Goal: Task Accomplishment & Management: Manage account settings

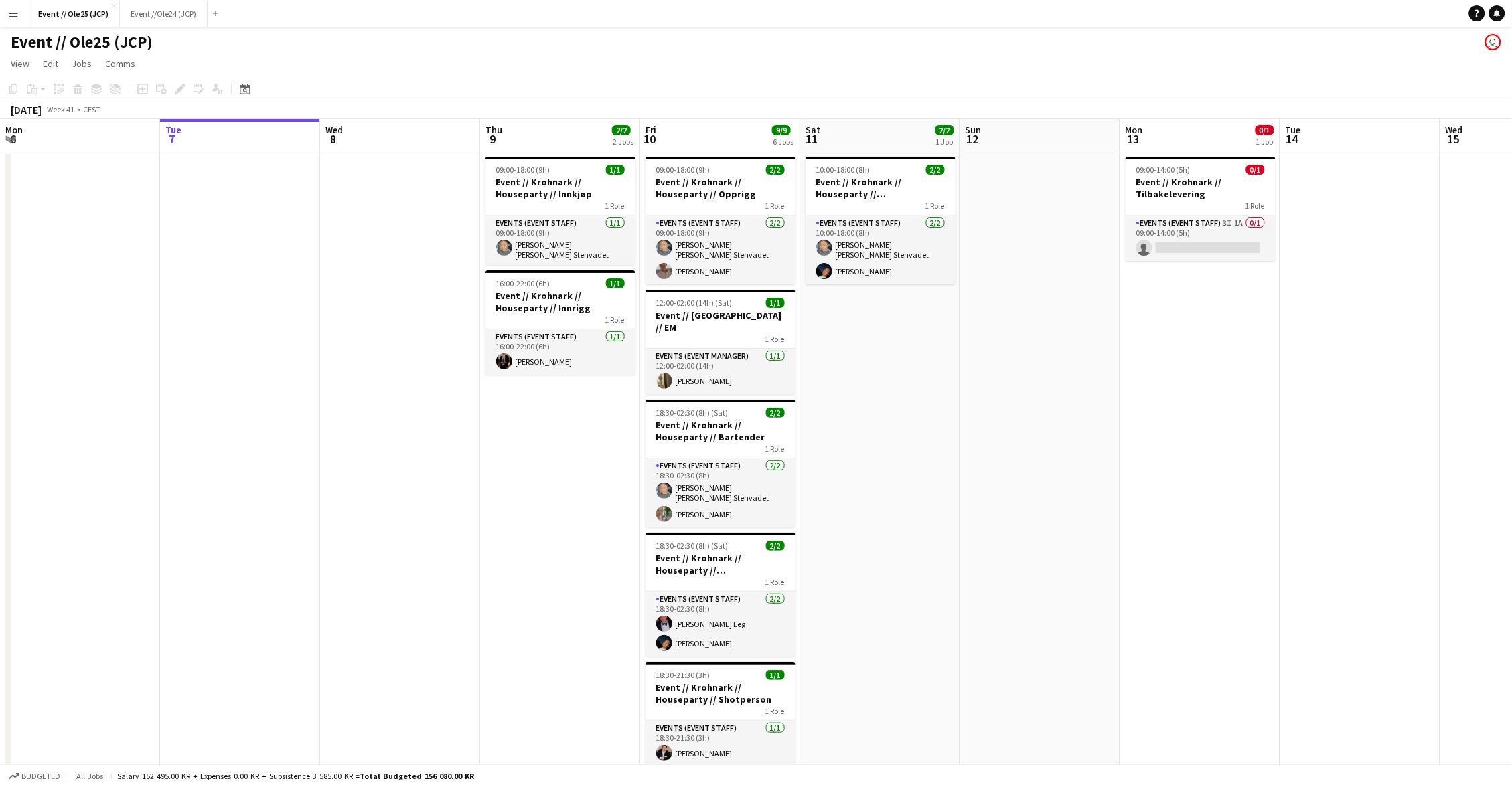
scroll to position [0, 297]
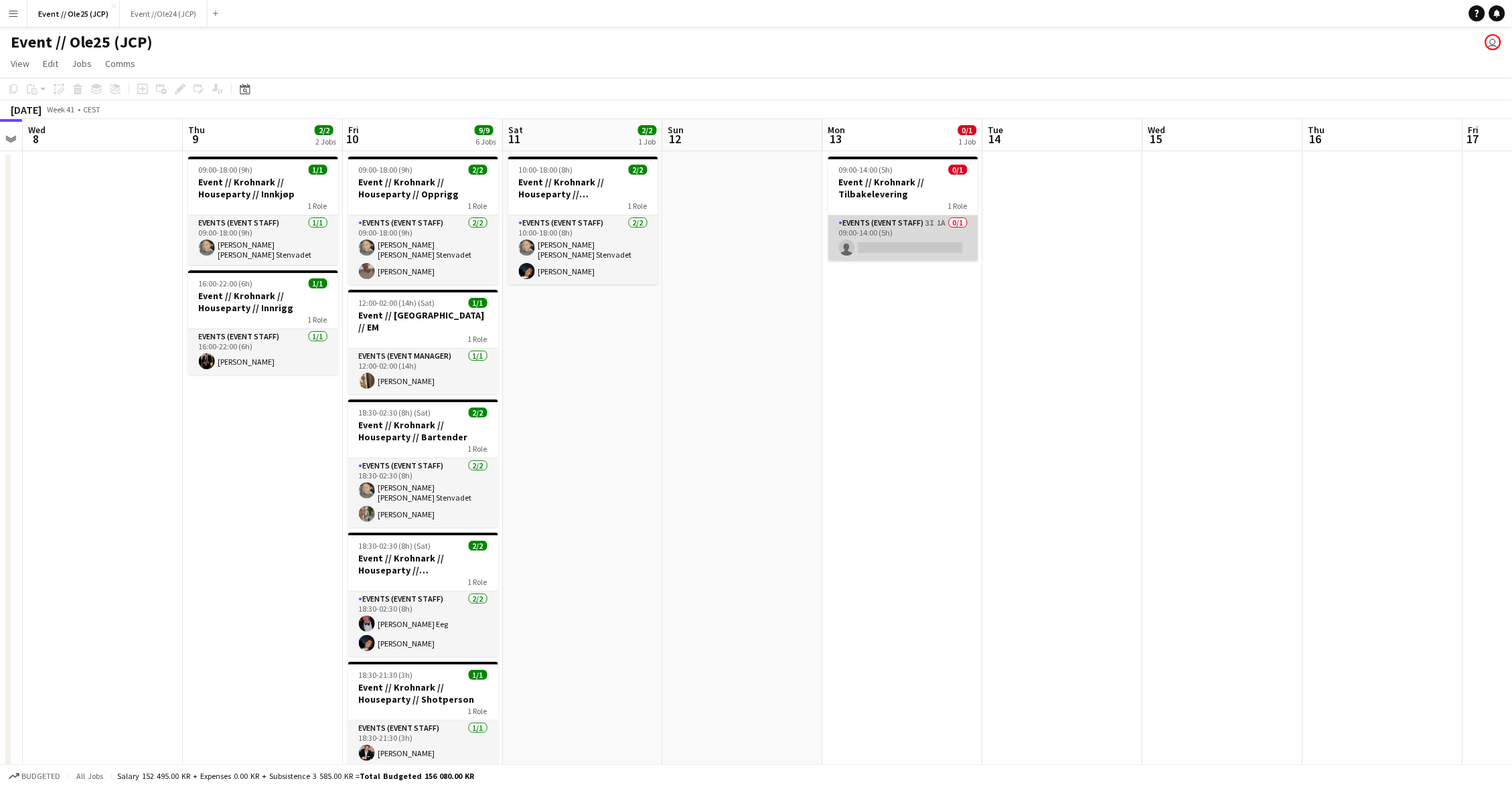
click at [930, 218] on app-card-role "Events (Event Staff) 3I 1A 0/1 09:00-14:00 (5h) single-neutral-actions" at bounding box center [903, 238] width 150 height 45
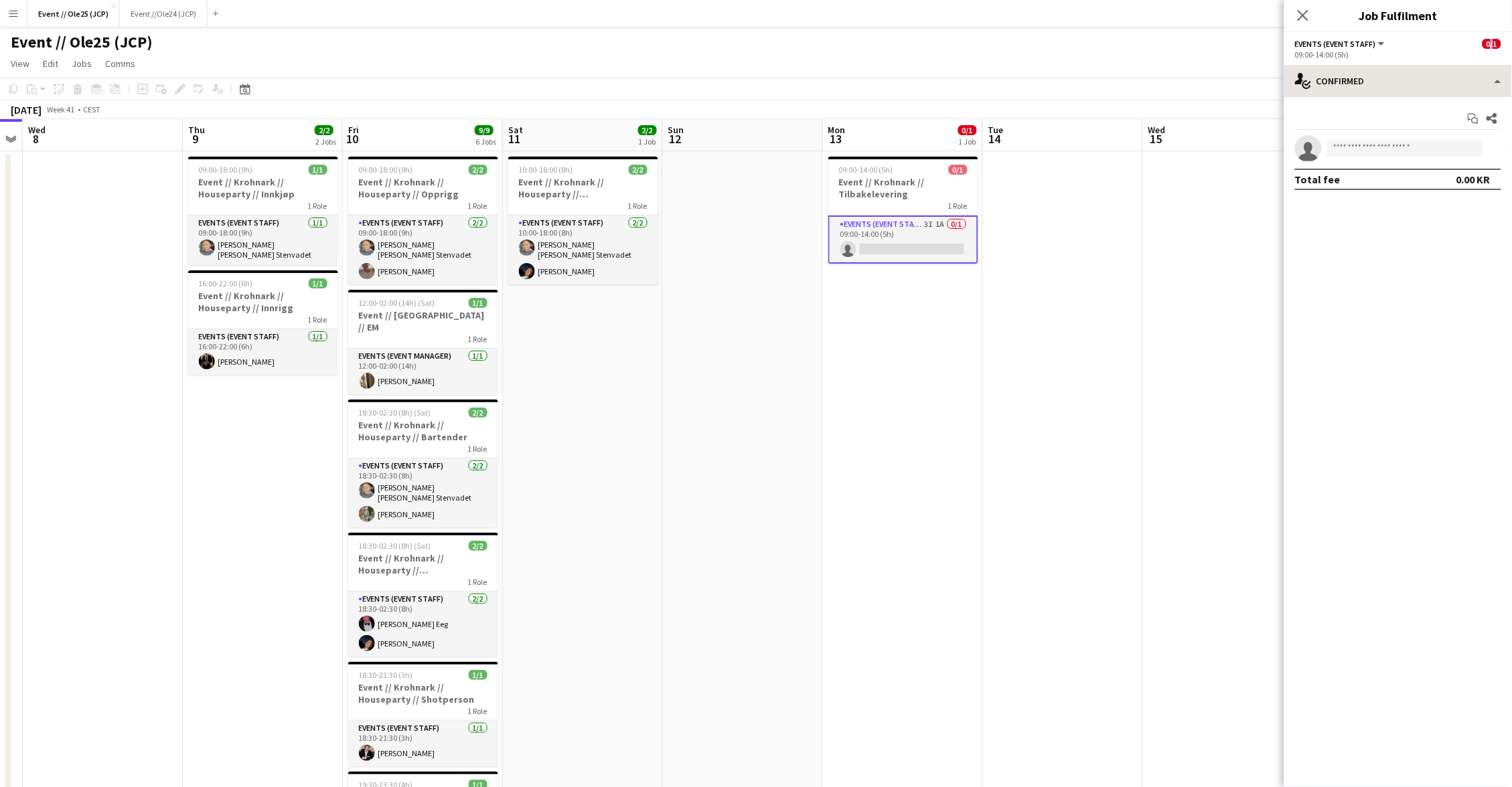
drag, startPoint x: 1486, startPoint y: 38, endPoint x: 1469, endPoint y: 66, distance: 32.8
click at [1483, 46] on div "0/1" at bounding box center [1492, 44] width 18 height 12
click at [1464, 73] on div "single-neutral-actions-check-2 Confirmed" at bounding box center [1398, 80] width 228 height 32
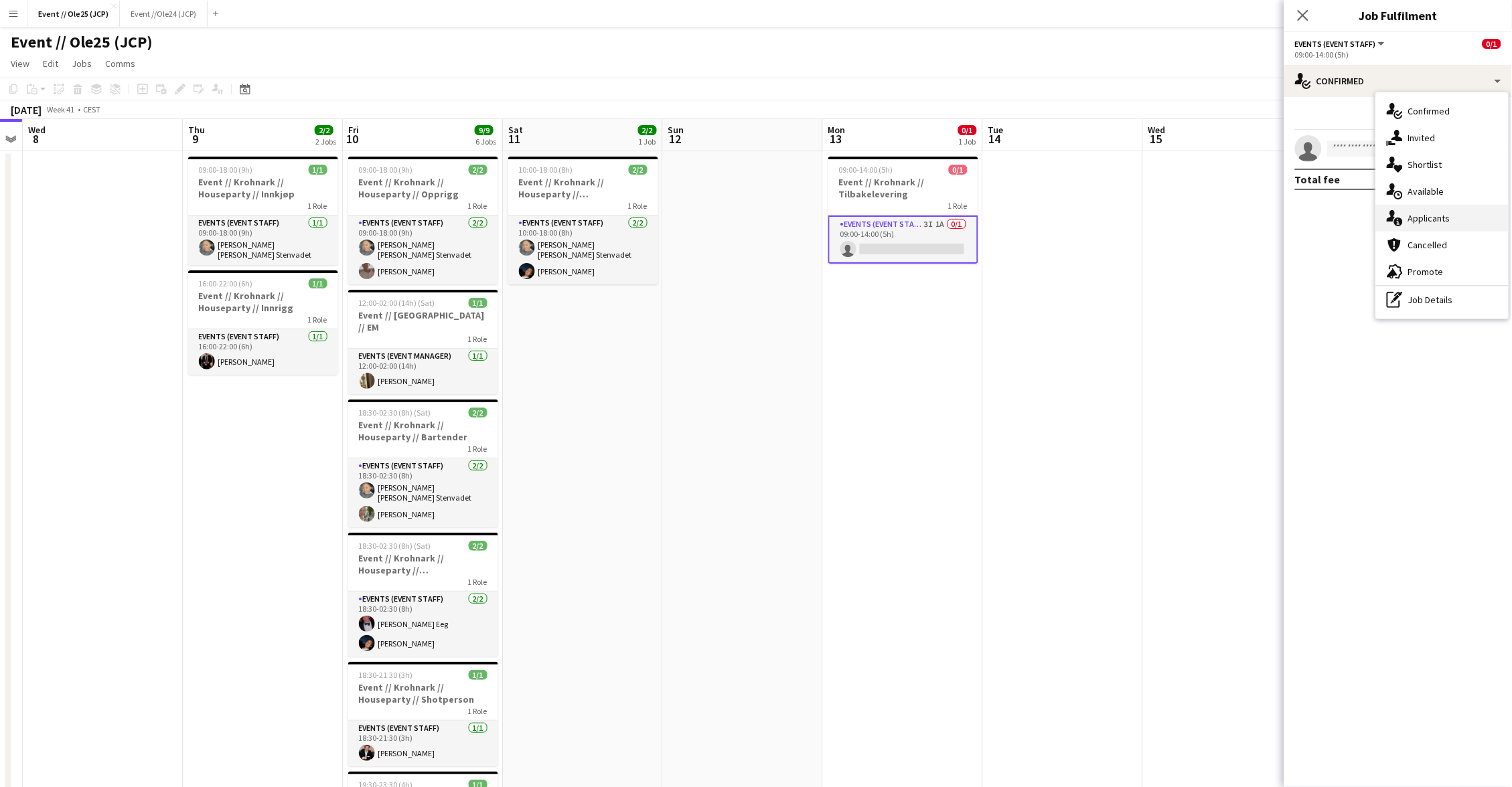
click at [1438, 220] on span "Applicants" at bounding box center [1430, 218] width 43 height 12
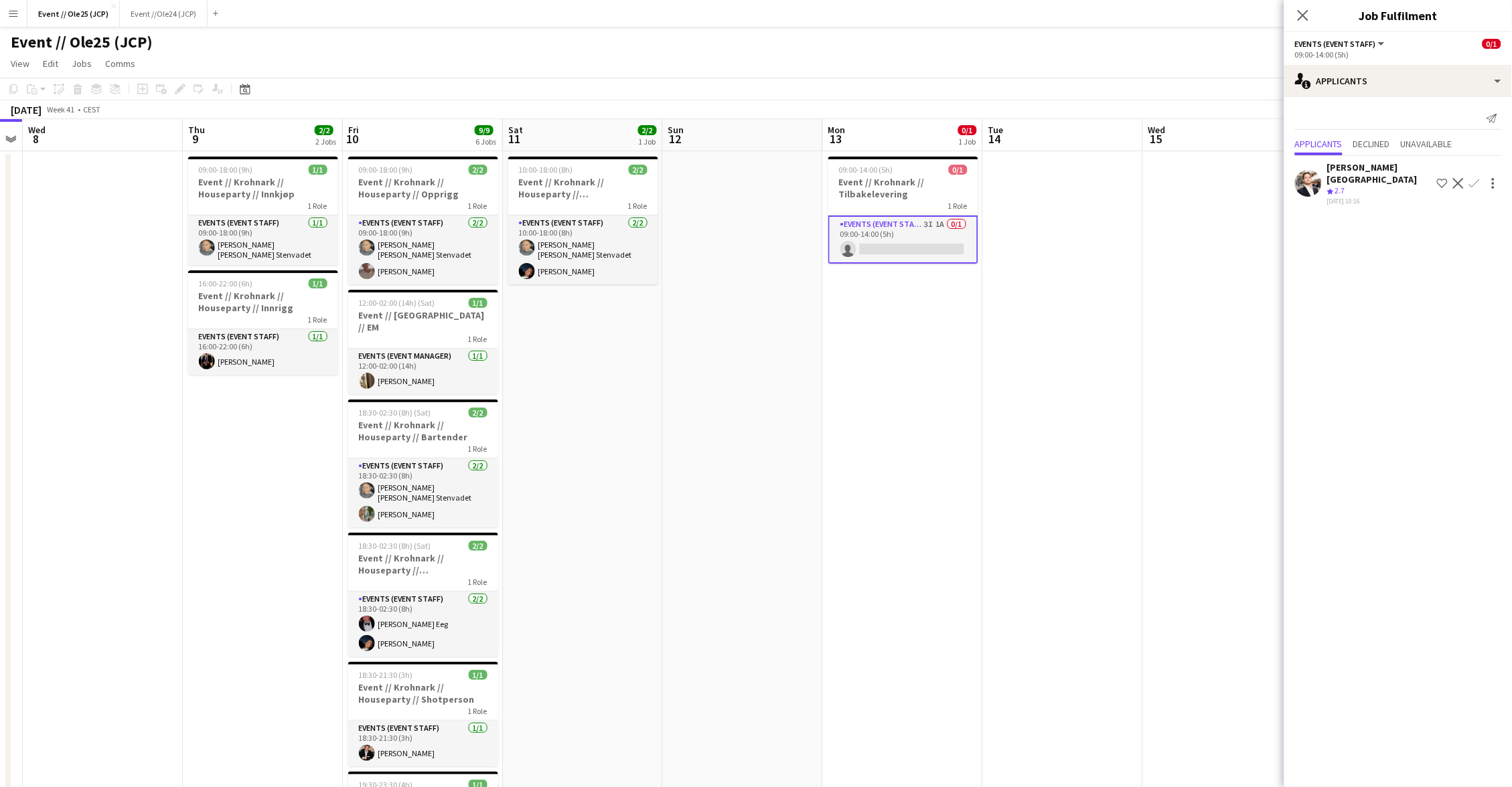
click at [1184, 60] on app-page-menu "View Day view expanded Day view collapsed Month view Date picker Jump to [DATE]…" at bounding box center [756, 65] width 1512 height 25
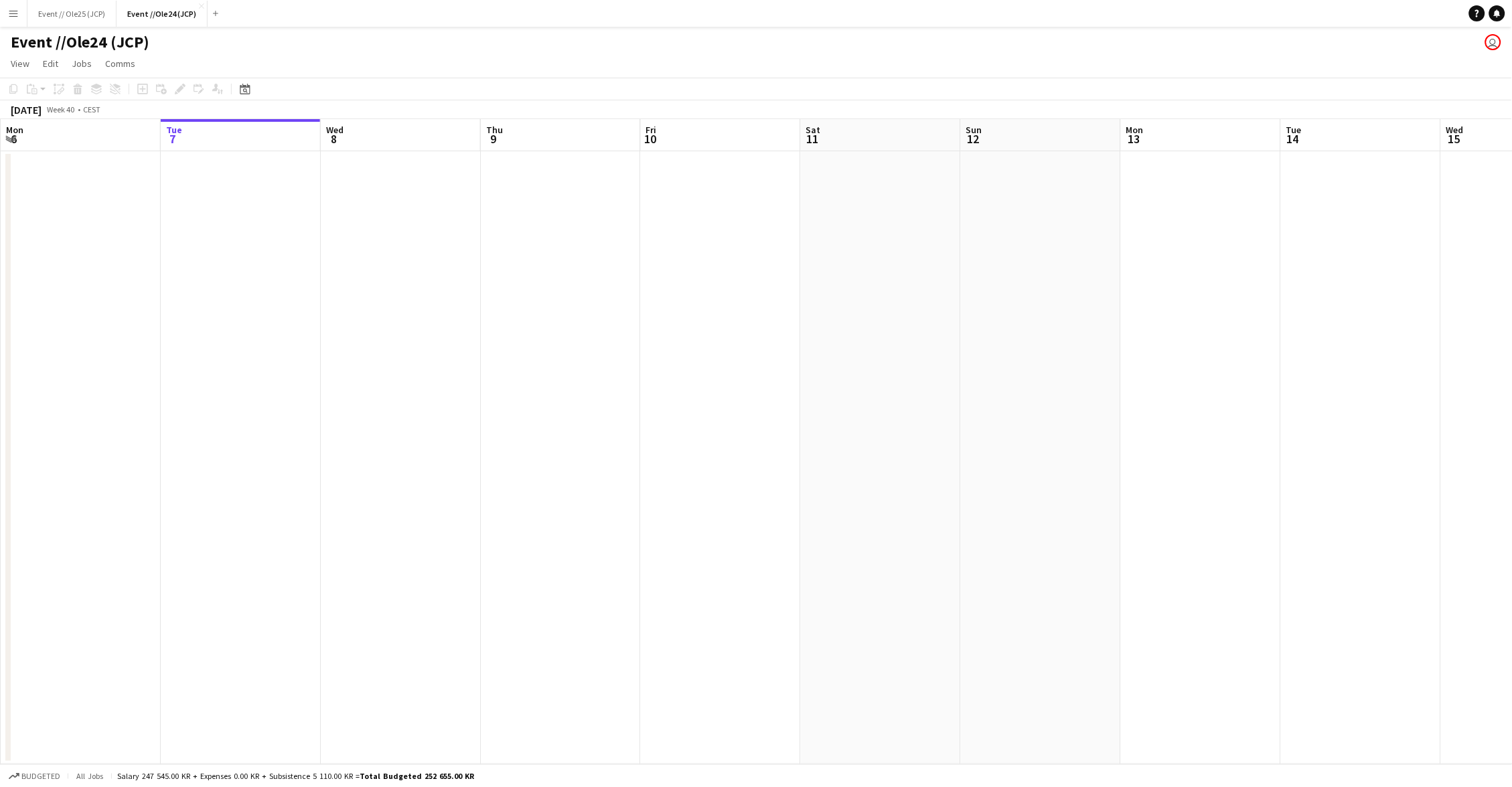
click at [15, 15] on app-icon "Menu" at bounding box center [13, 13] width 11 height 11
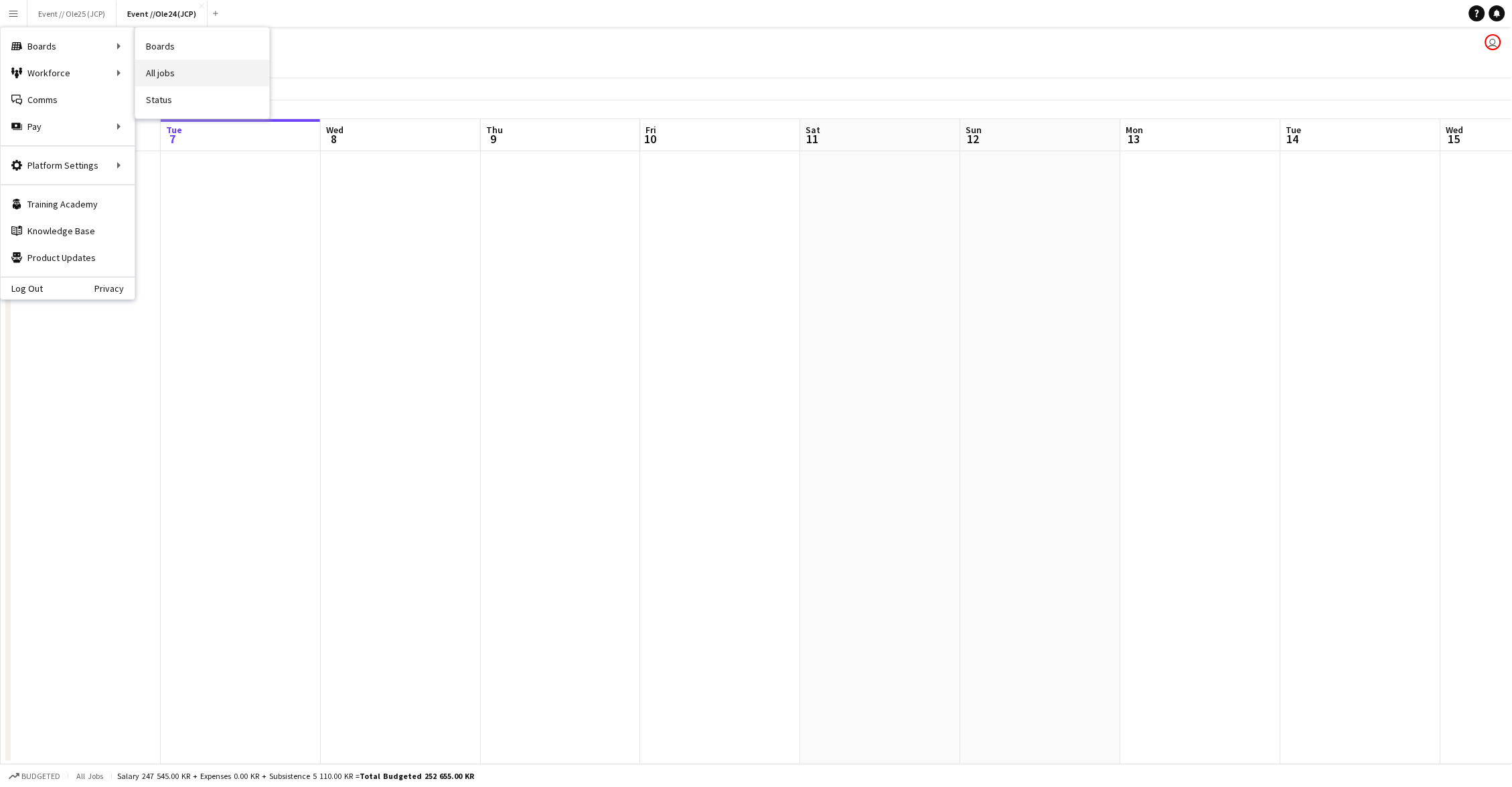
click at [177, 73] on link "All jobs" at bounding box center [202, 74] width 134 height 27
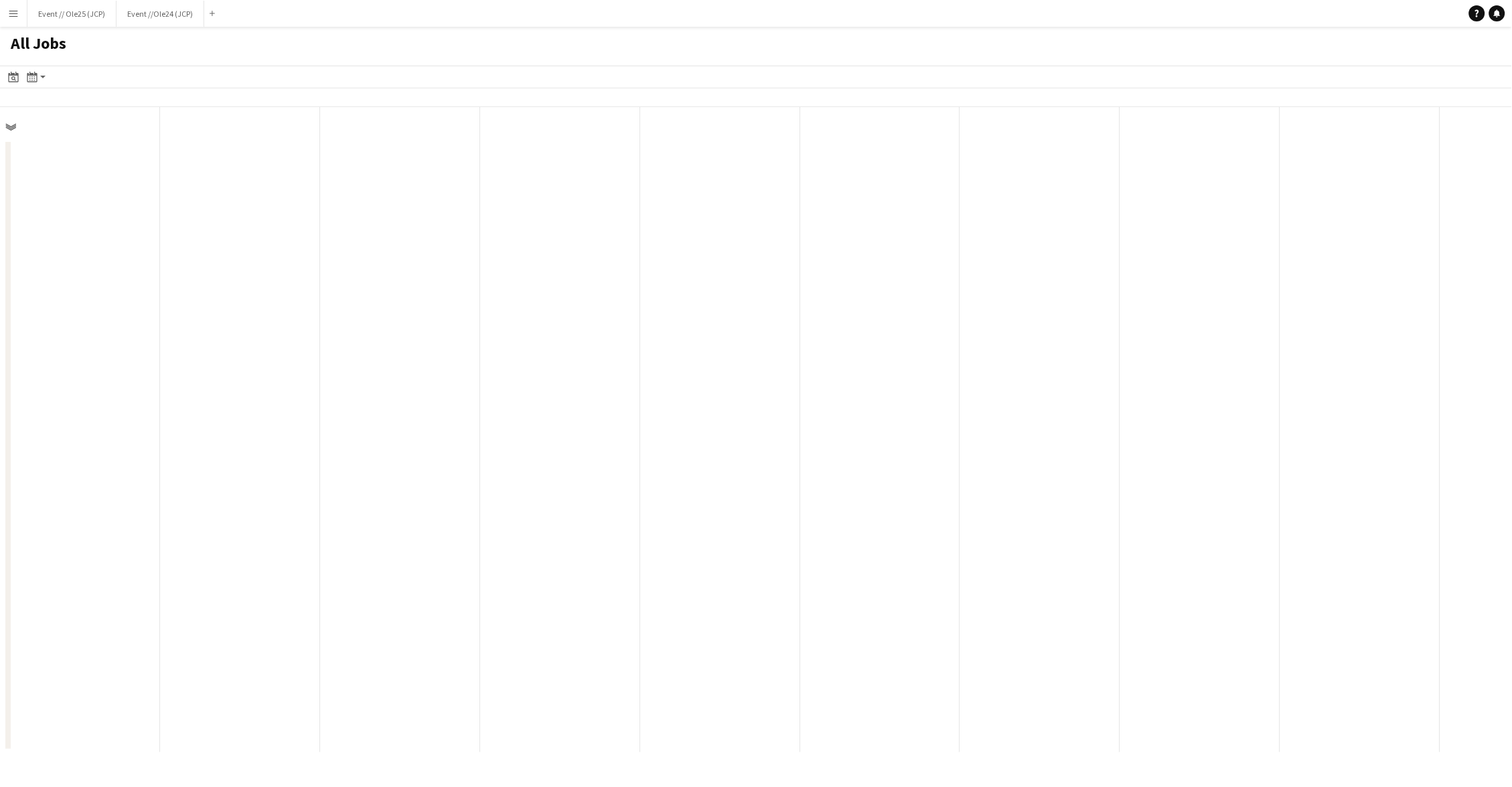
scroll to position [0, 320]
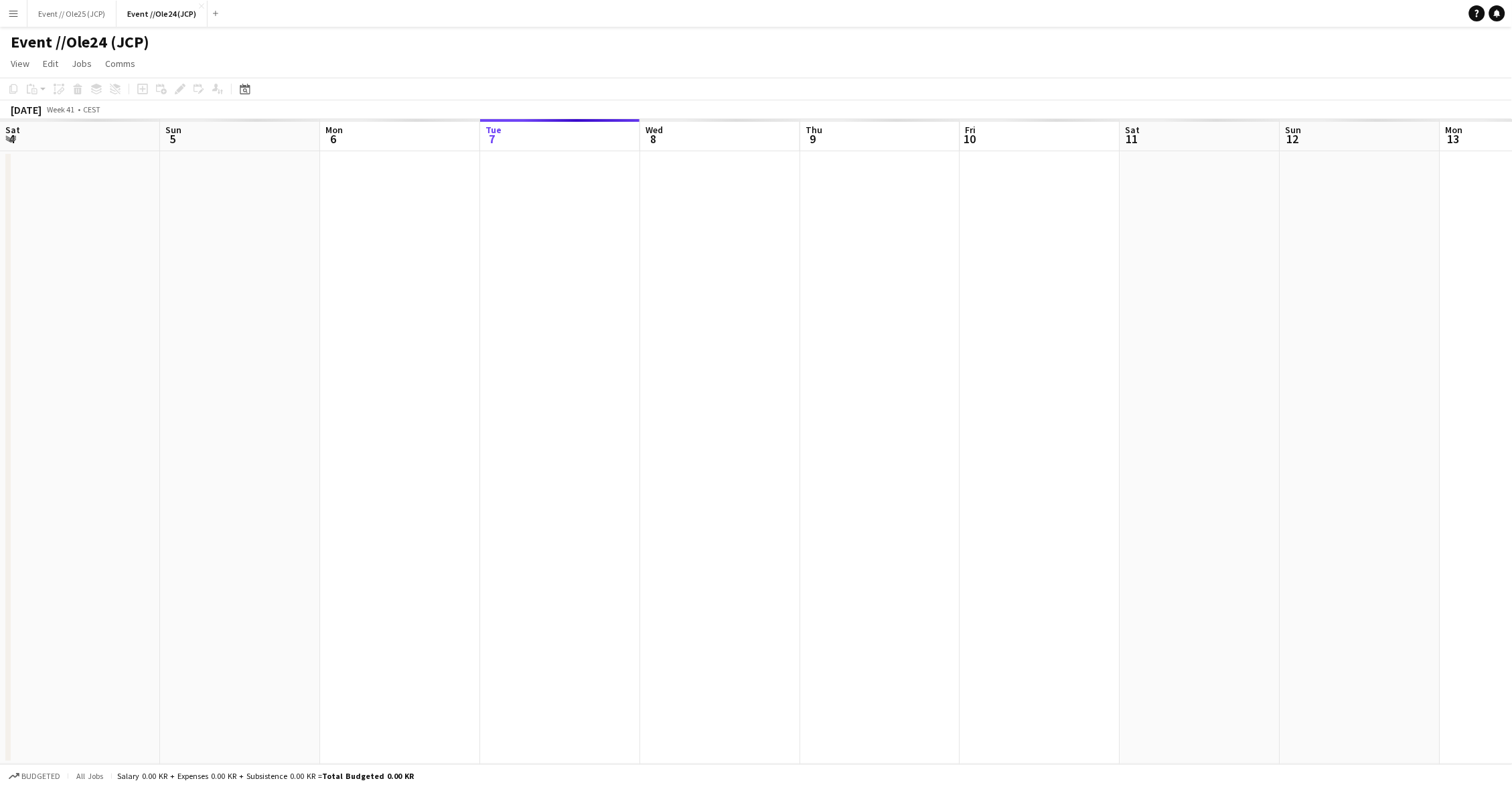
scroll to position [0, 320]
click at [100, 10] on button "Event // Ole25 (JCP) Close" at bounding box center [72, 14] width 89 height 26
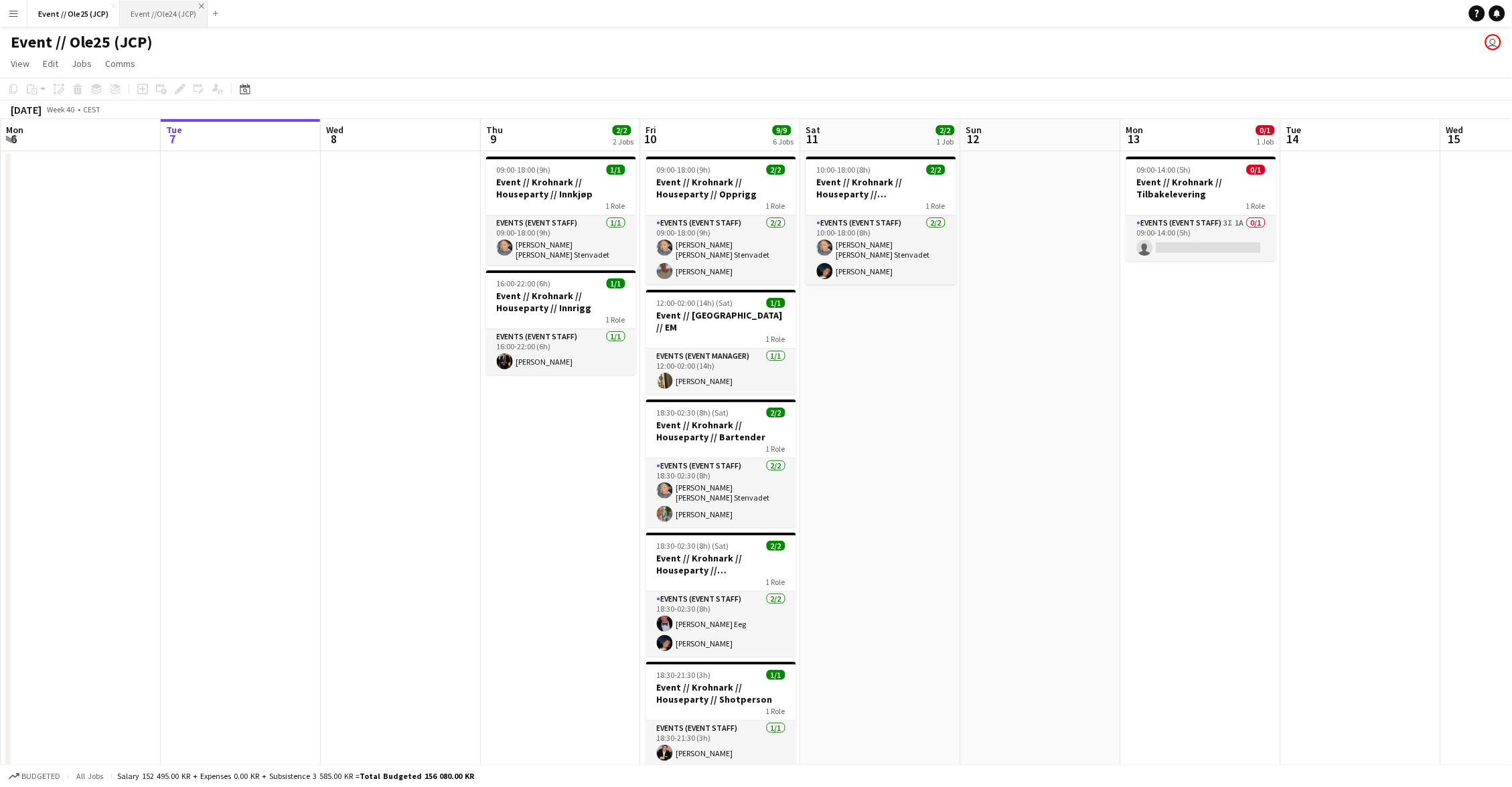
click at [199, 7] on app-icon "Close" at bounding box center [201, 6] width 6 height 6
click at [739, 252] on app-card-role "Events (Event Staff) 2/2 09:00-18:00 (9h) Daniela Alejandra Eriksen Stenvadet C…" at bounding box center [721, 250] width 150 height 69
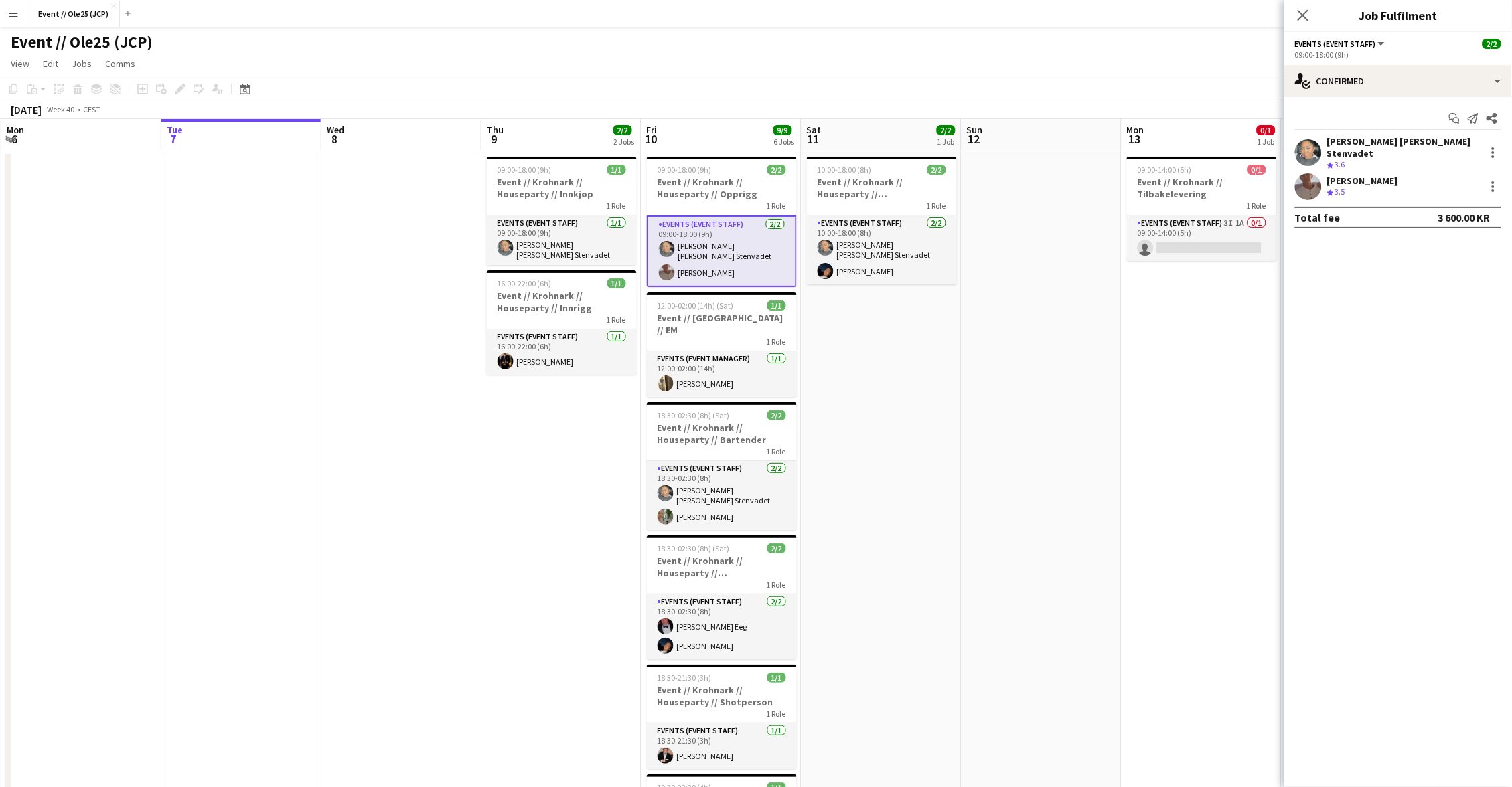
click at [1349, 174] on div "[PERSON_NAME]" at bounding box center [1362, 180] width 71 height 12
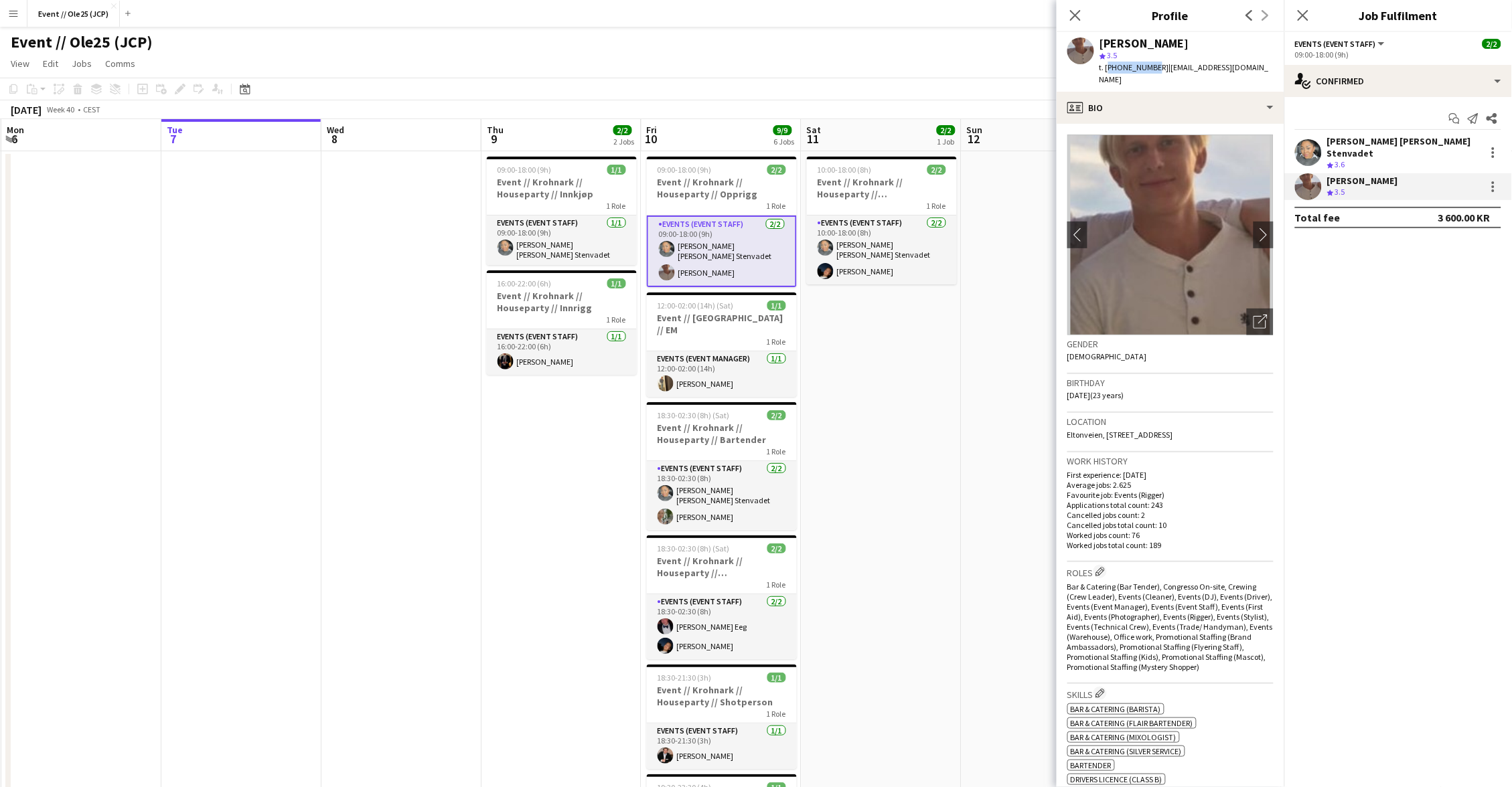
drag, startPoint x: 1108, startPoint y: 65, endPoint x: 1150, endPoint y: 62, distance: 42.1
click at [1150, 62] on span "t. +4798479903" at bounding box center [1134, 67] width 70 height 10
copy span "+4798479903"
